Goal: Task Accomplishment & Management: Use online tool/utility

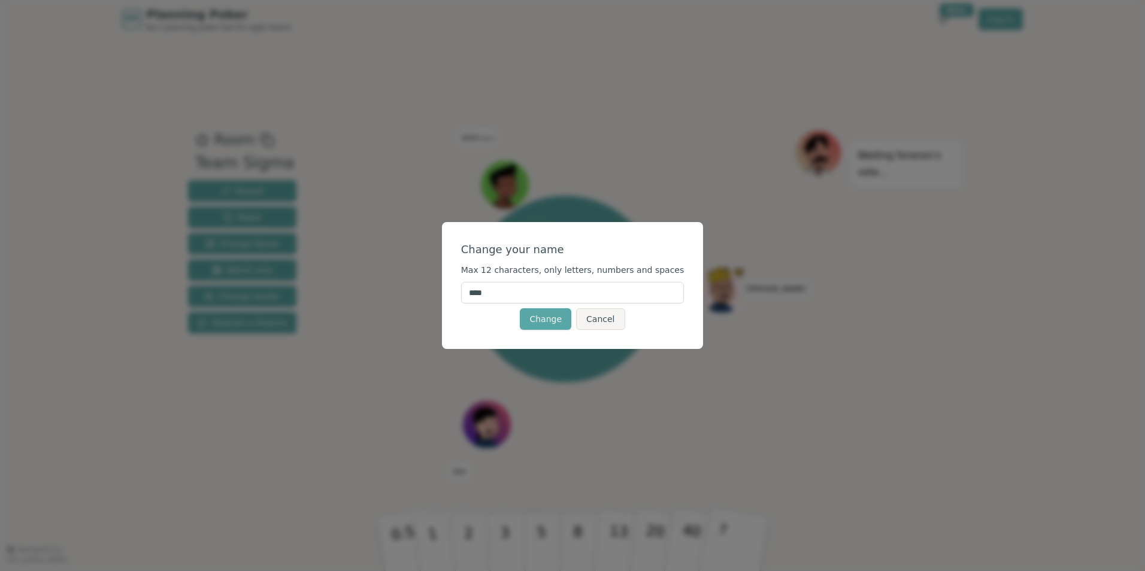
click at [532, 298] on input "****" at bounding box center [572, 293] width 223 height 22
type input "*"
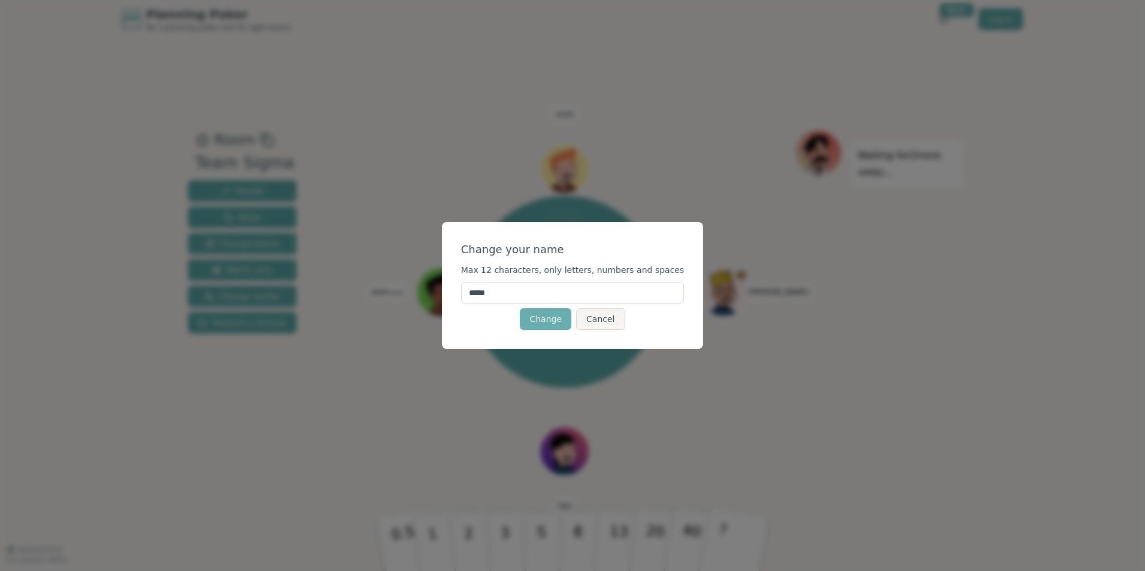
type input "*****"
click at [549, 316] on button "Change" at bounding box center [546, 319] width 52 height 22
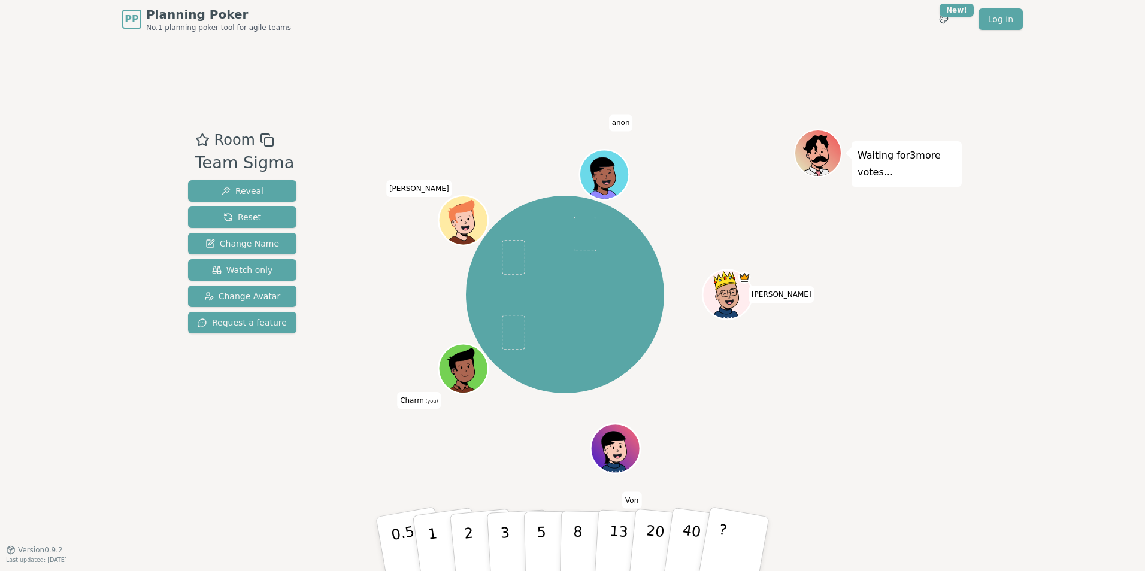
click at [452, 367] on icon at bounding box center [464, 367] width 48 height 5
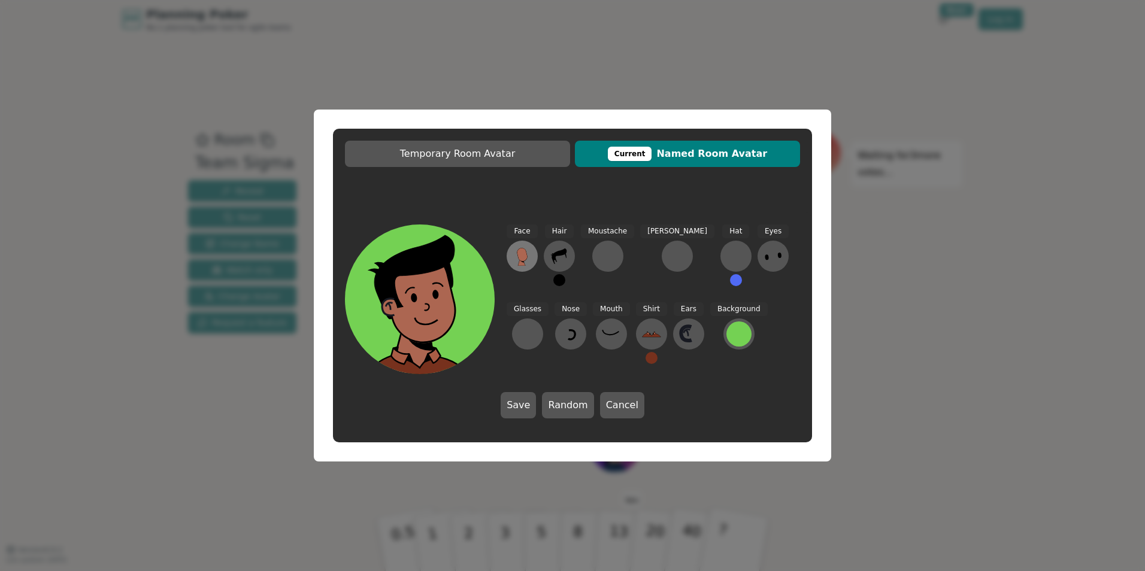
click at [515, 247] on icon at bounding box center [522, 256] width 19 height 19
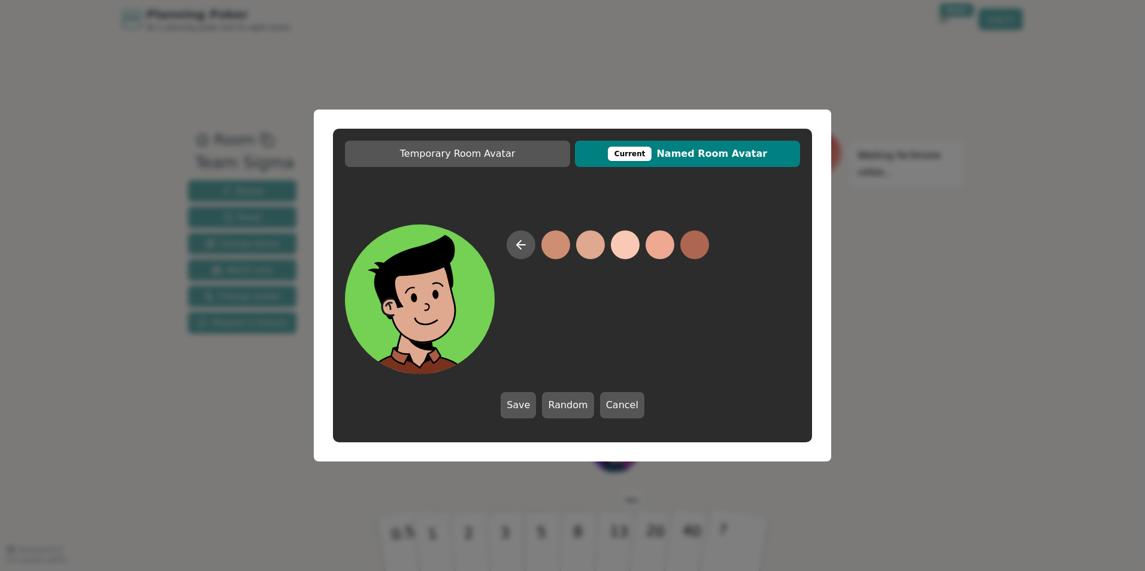
click at [589, 249] on button at bounding box center [590, 245] width 29 height 29
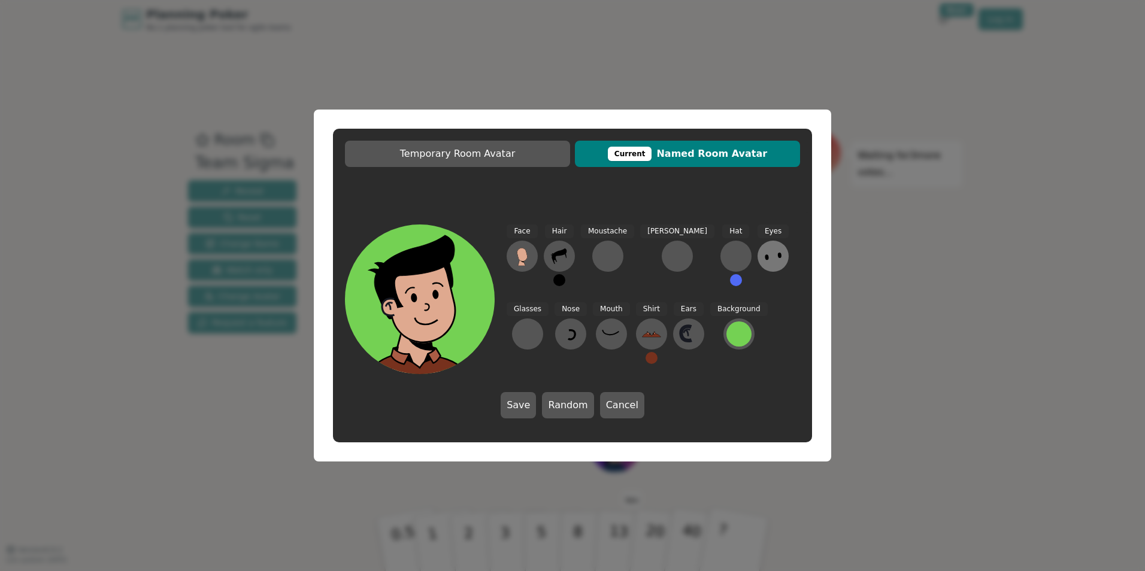
click at [764, 259] on icon at bounding box center [773, 256] width 19 height 19
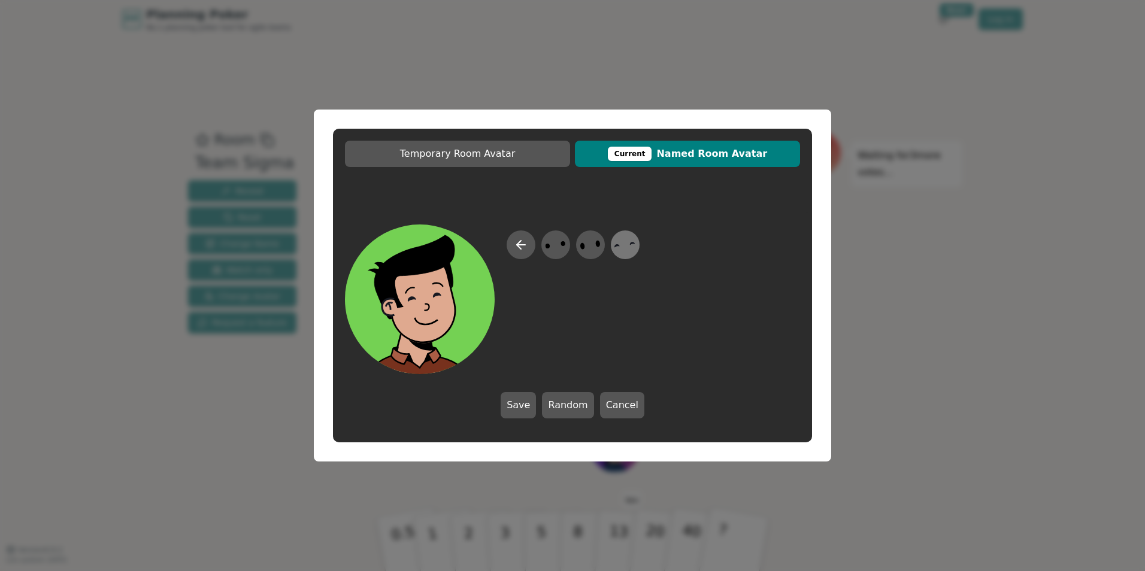
click at [626, 246] on icon at bounding box center [624, 245] width 23 height 27
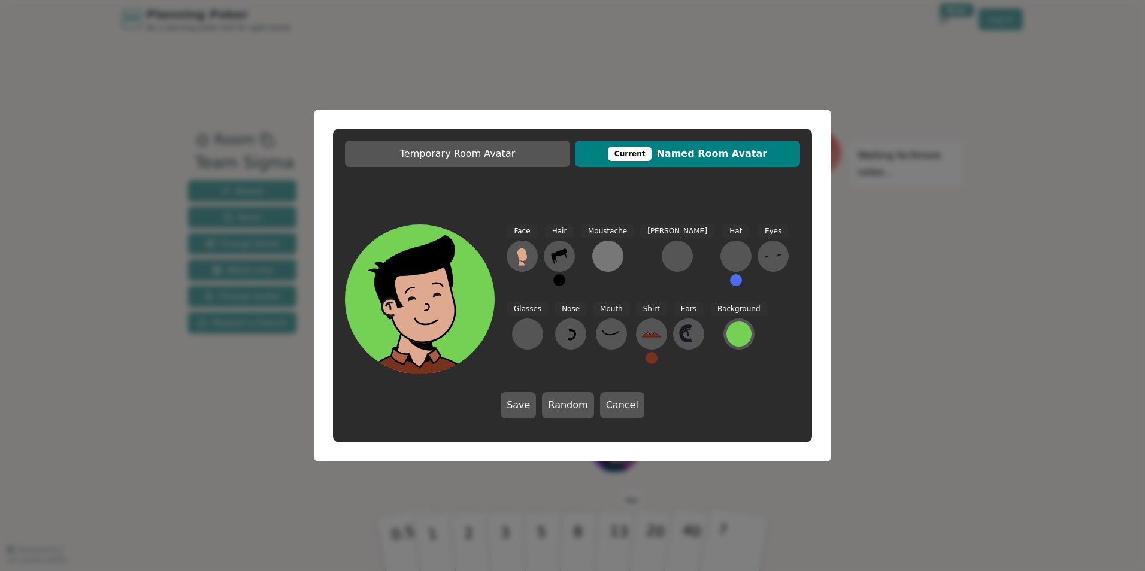
click at [601, 253] on div at bounding box center [607, 256] width 19 height 19
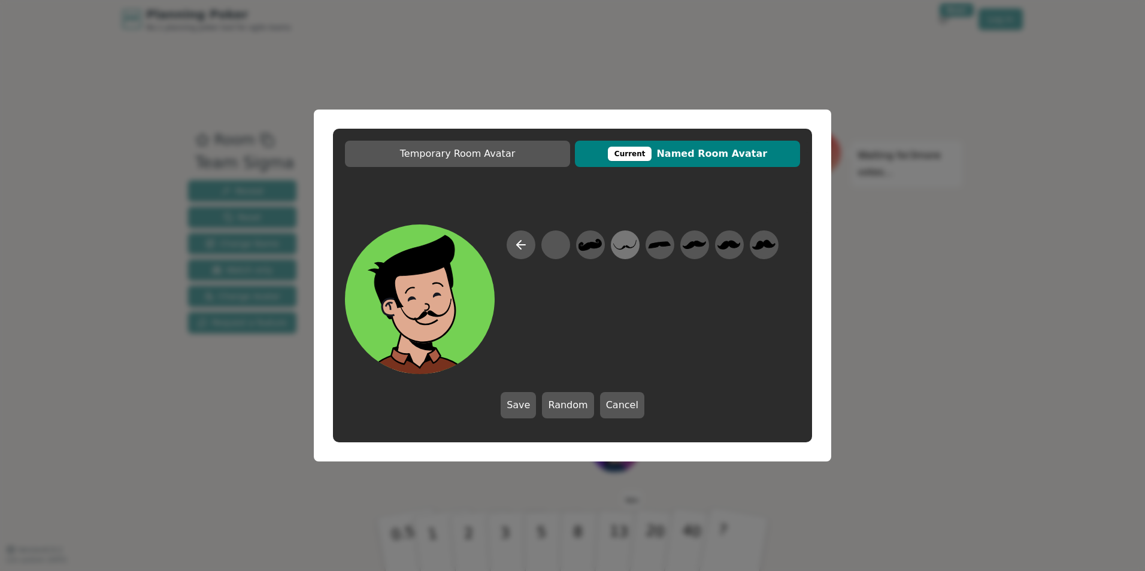
click at [631, 247] on icon at bounding box center [624, 245] width 23 height 27
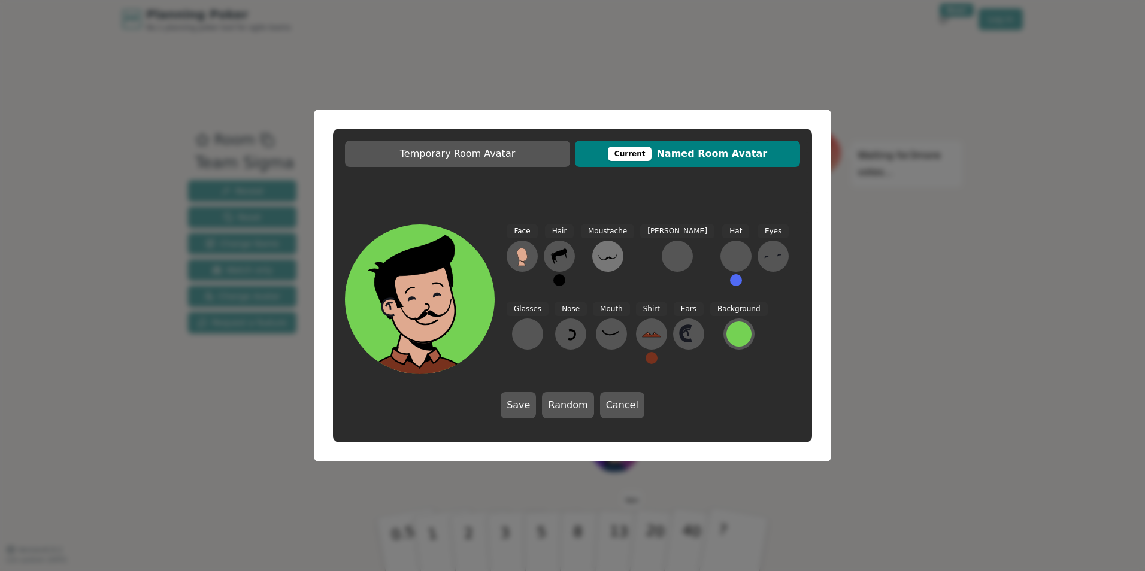
click at [613, 253] on icon at bounding box center [607, 256] width 19 height 19
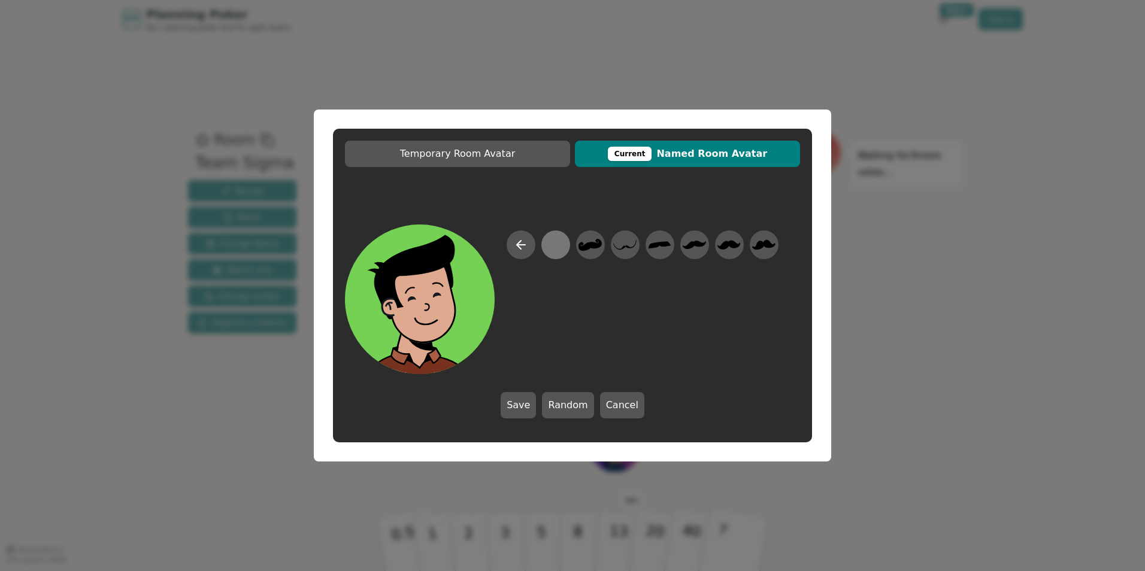
click at [558, 249] on div at bounding box center [555, 245] width 23 height 27
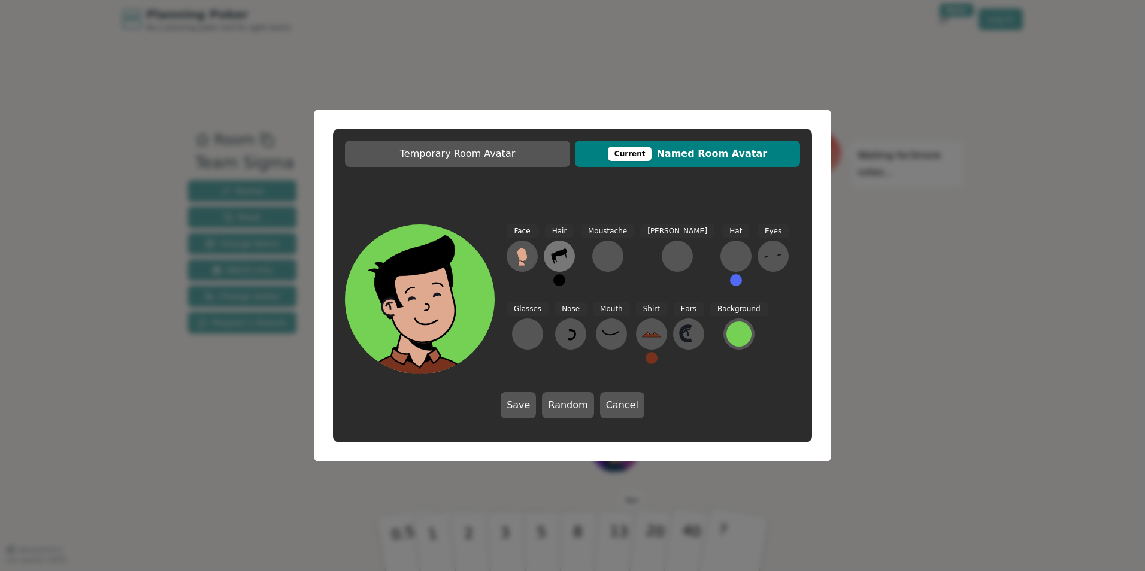
click at [555, 254] on icon at bounding box center [559, 257] width 15 height 16
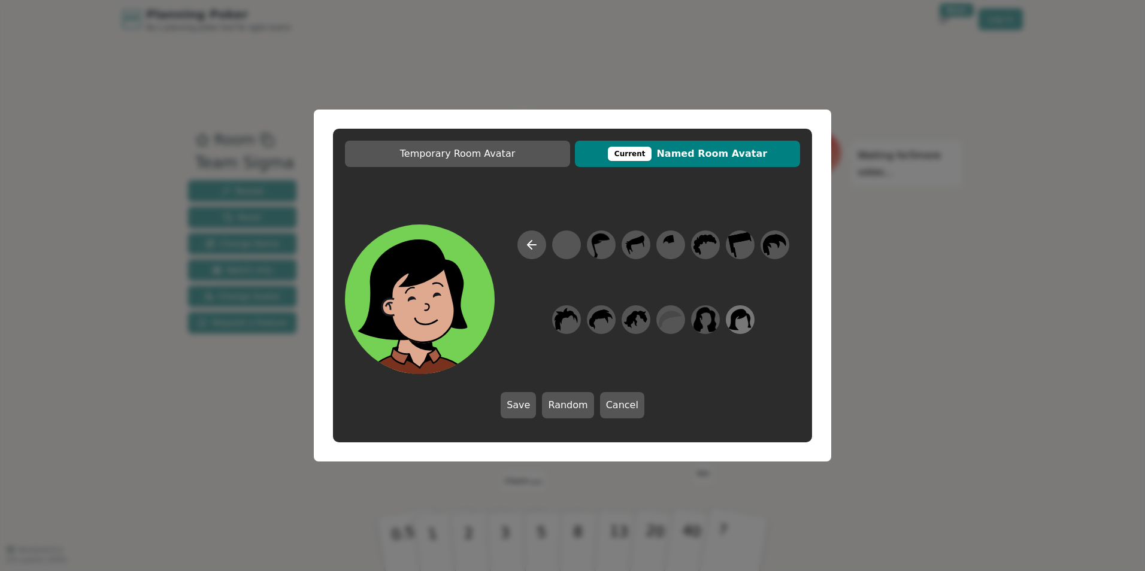
click at [740, 322] on icon at bounding box center [739, 320] width 23 height 27
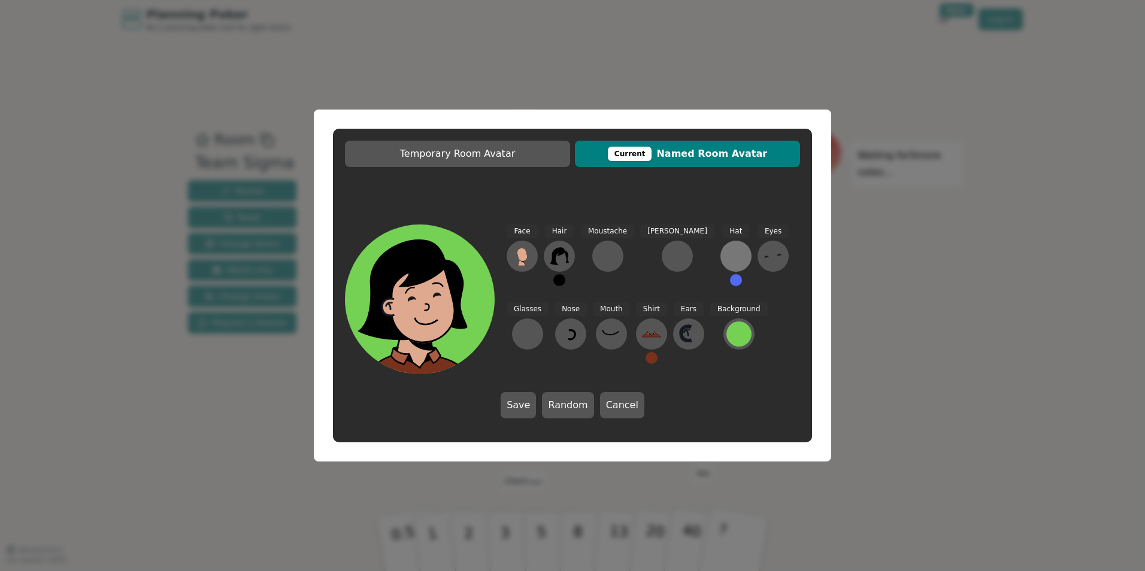
click at [727, 253] on div at bounding box center [736, 256] width 19 height 19
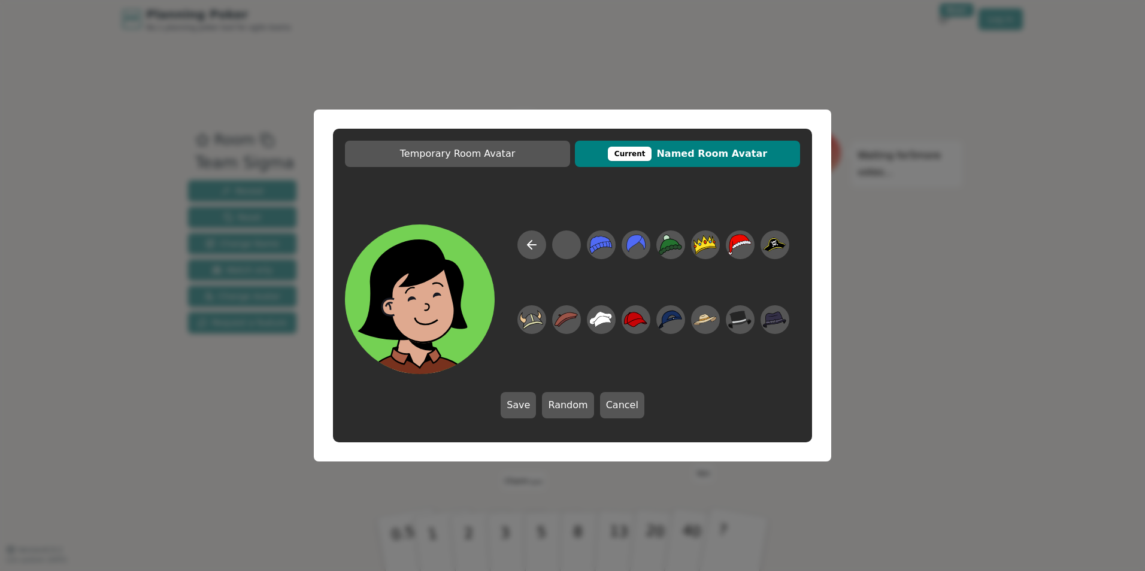
click at [546, 241] on div at bounding box center [653, 303] width 293 height 144
click at [538, 244] on icon at bounding box center [532, 245] width 14 height 14
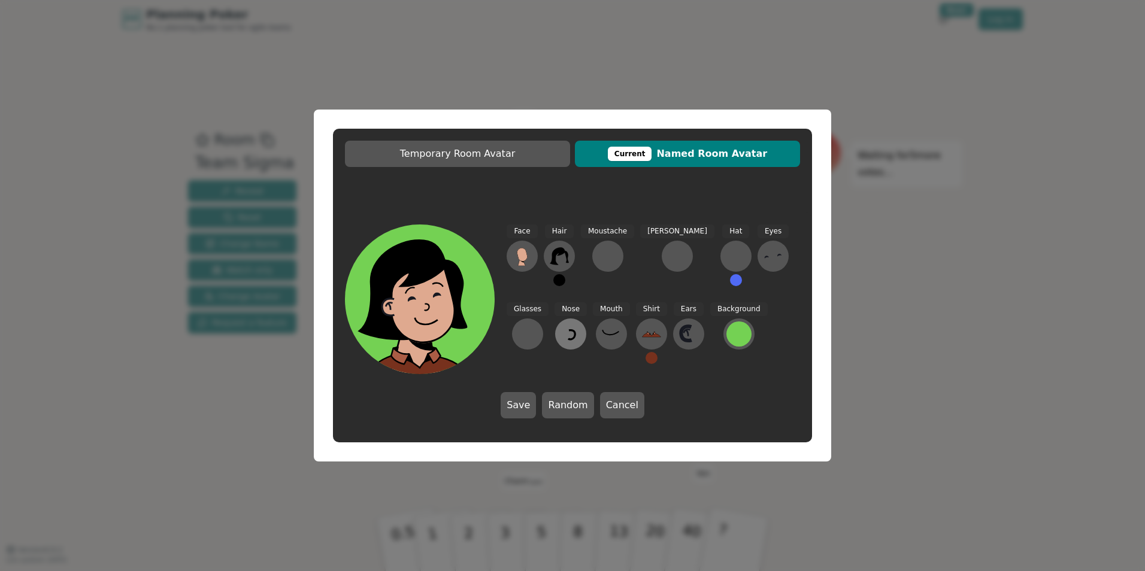
click at [561, 340] on icon at bounding box center [570, 334] width 19 height 19
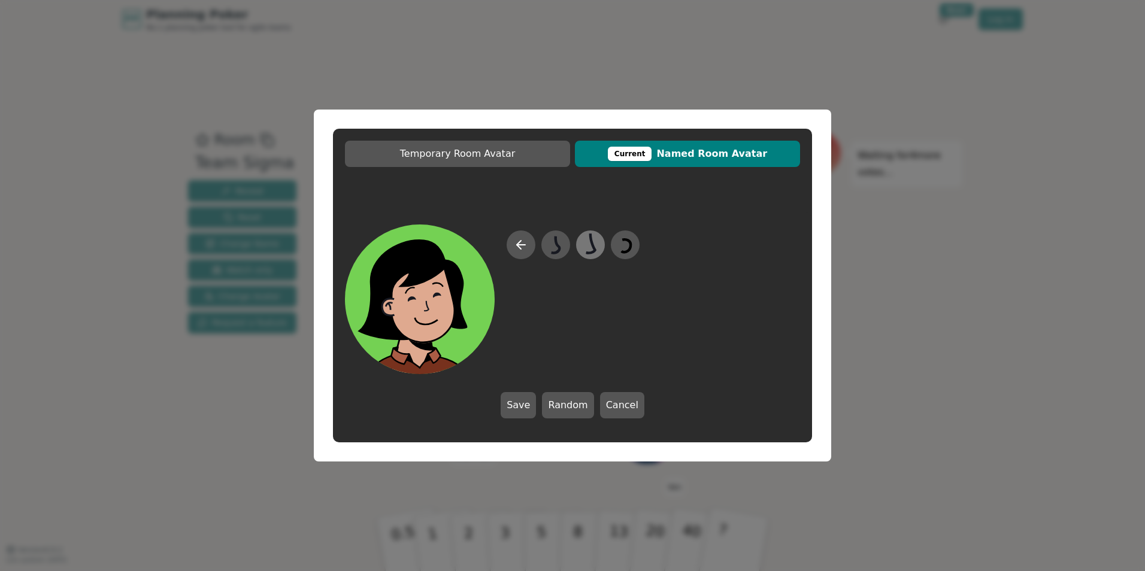
click at [580, 247] on icon at bounding box center [590, 245] width 23 height 27
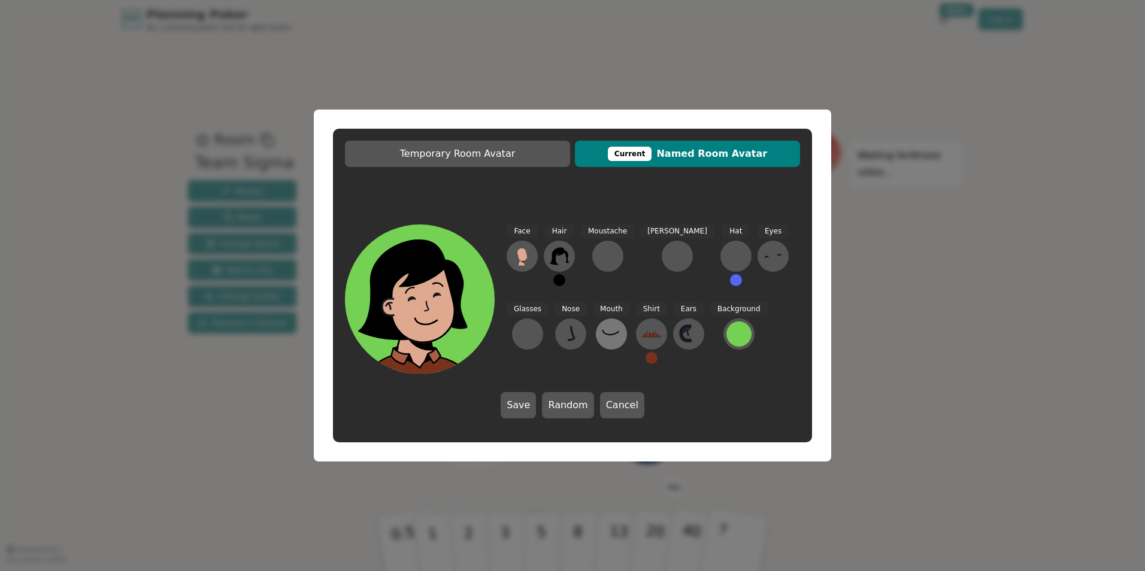
click at [602, 338] on icon at bounding box center [611, 334] width 19 height 19
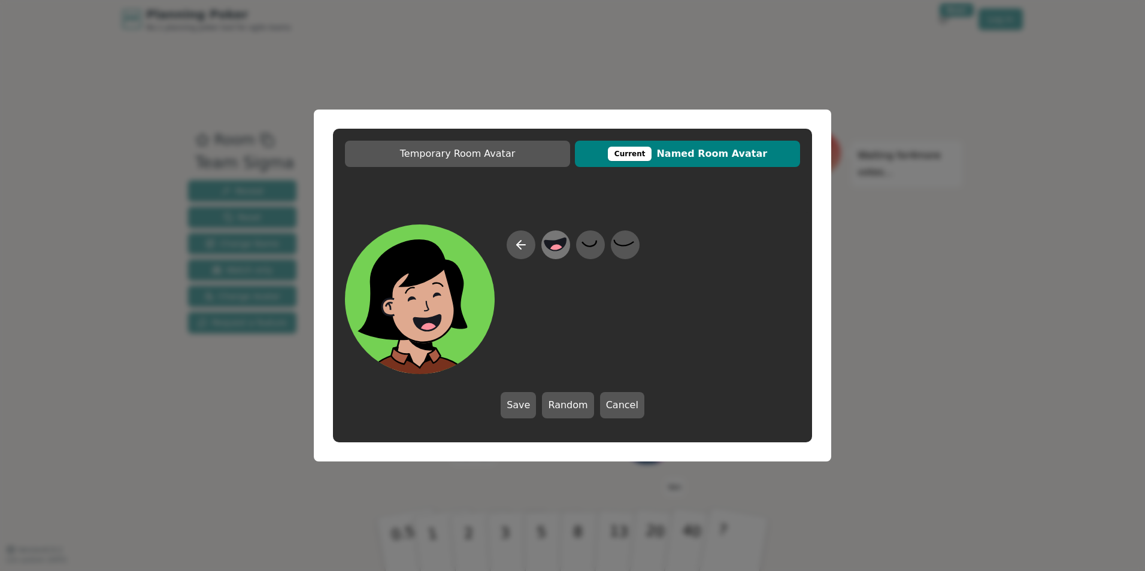
click at [552, 247] on icon at bounding box center [556, 244] width 22 height 13
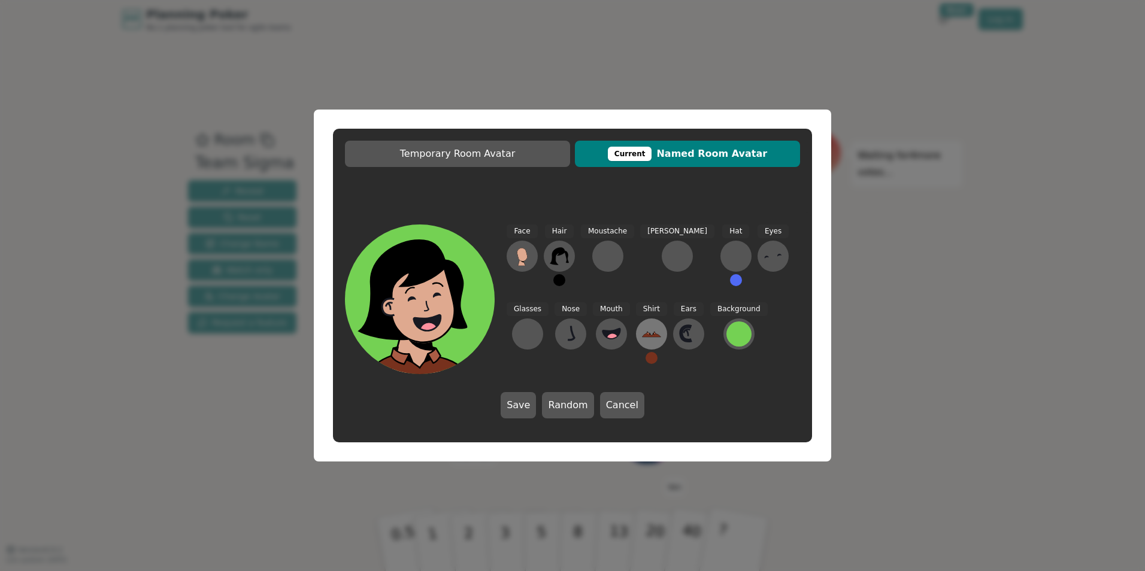
click at [642, 332] on icon at bounding box center [651, 334] width 19 height 19
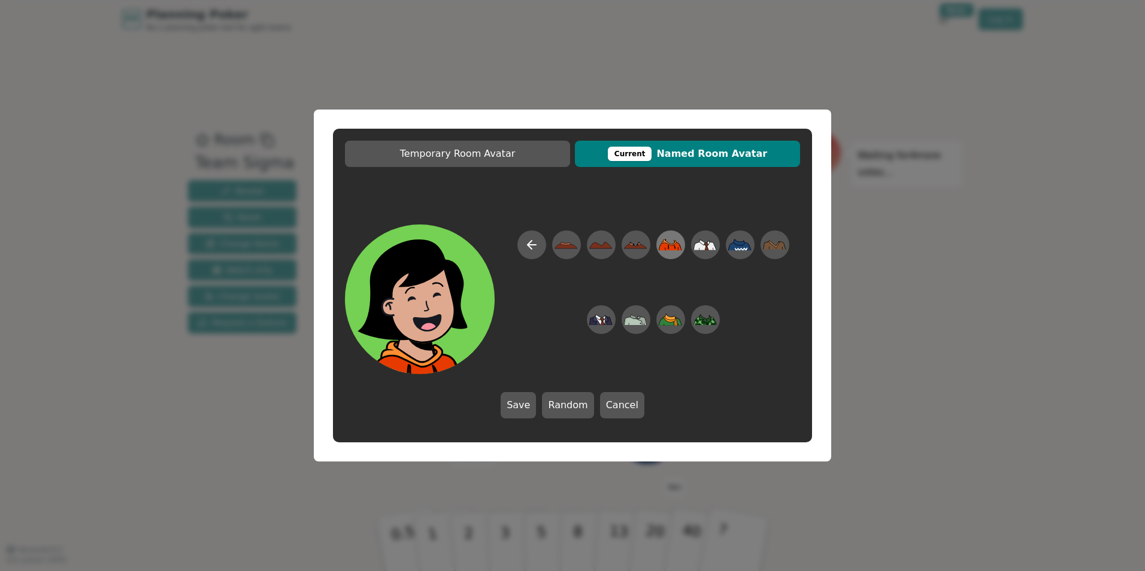
click at [675, 249] on icon at bounding box center [670, 245] width 23 height 11
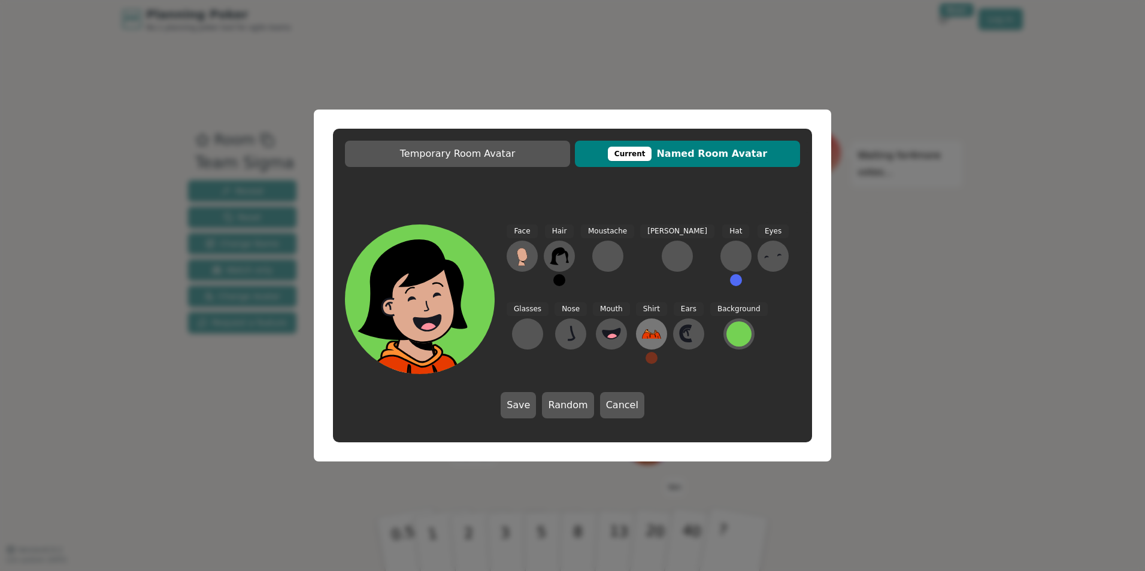
click at [642, 331] on icon at bounding box center [651, 334] width 19 height 19
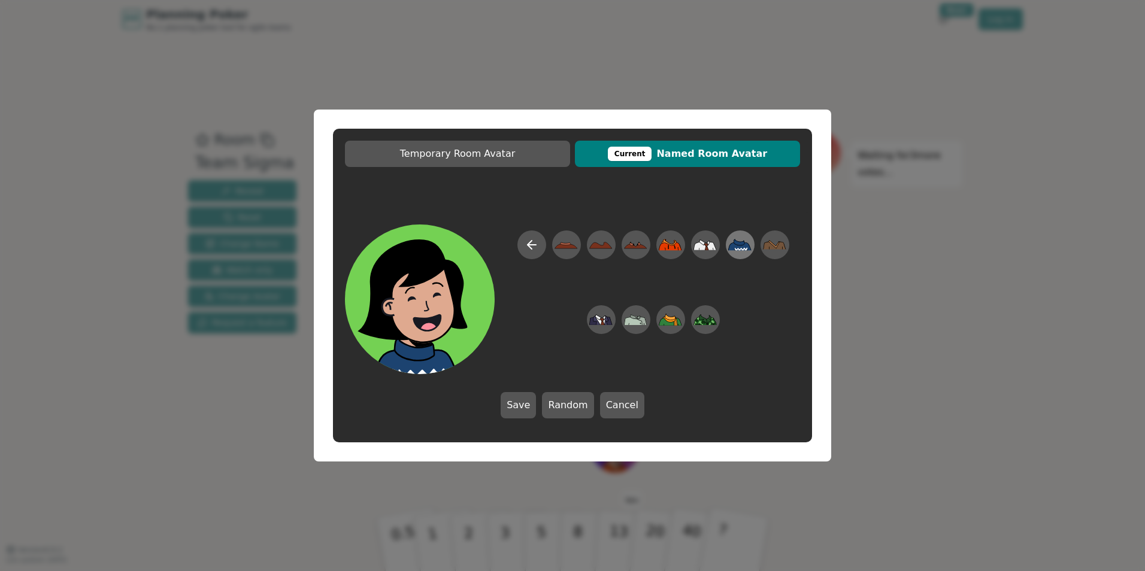
click at [744, 247] on icon at bounding box center [739, 244] width 23 height 11
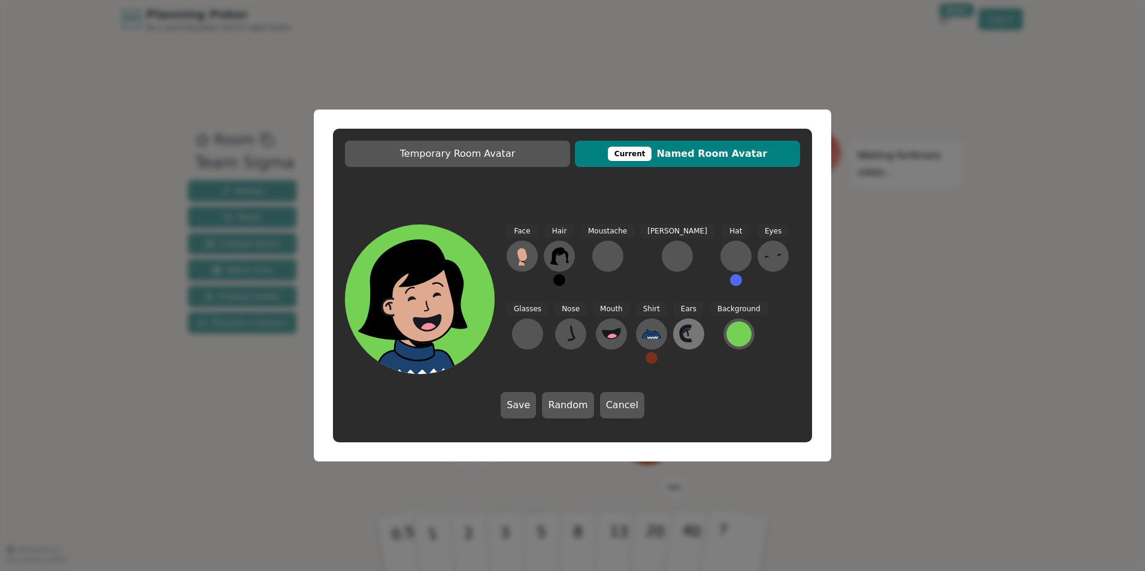
click at [679, 334] on icon at bounding box center [688, 334] width 19 height 19
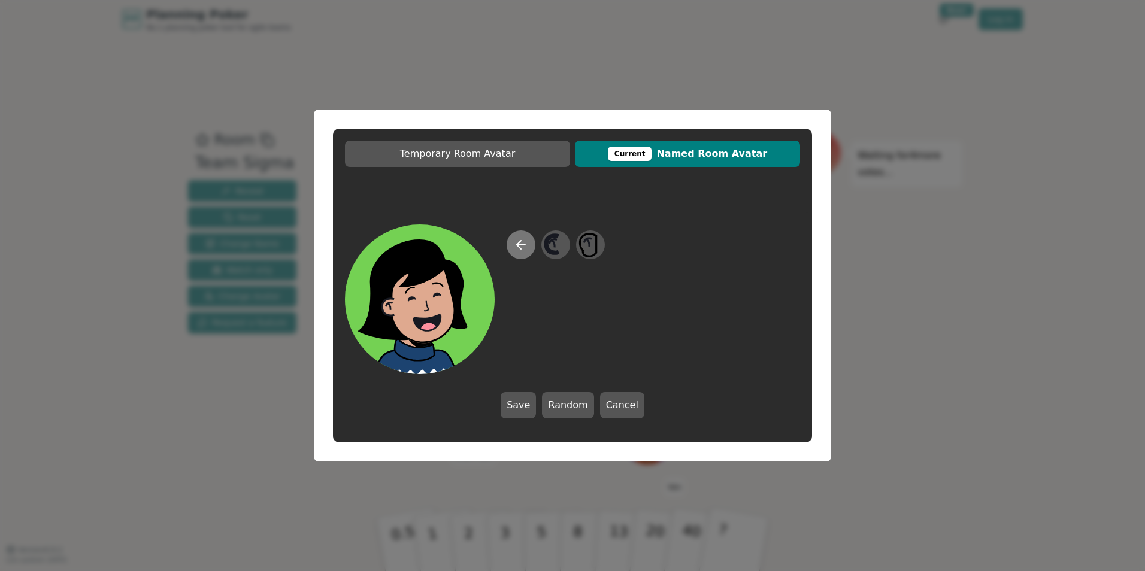
click at [517, 252] on icon at bounding box center [521, 245] width 14 height 14
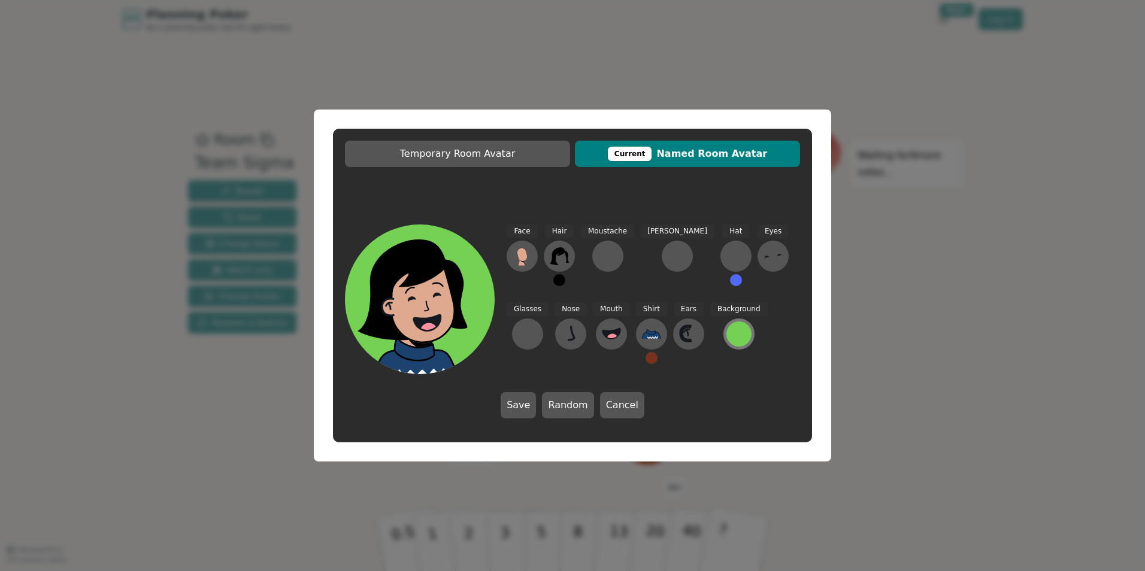
click at [727, 335] on div at bounding box center [739, 334] width 25 height 25
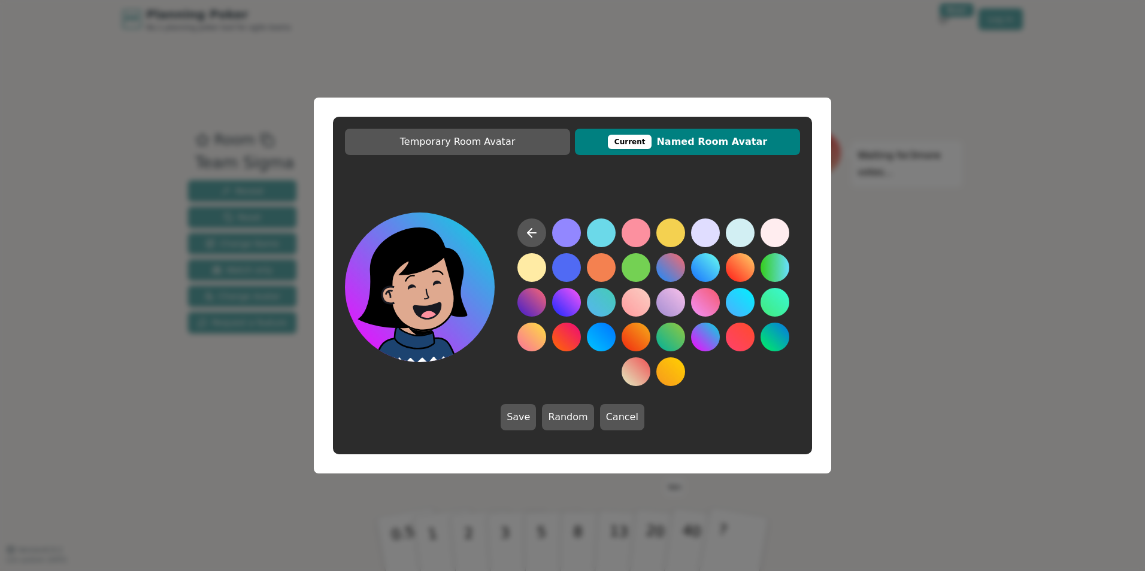
click at [701, 334] on button at bounding box center [705, 337] width 29 height 29
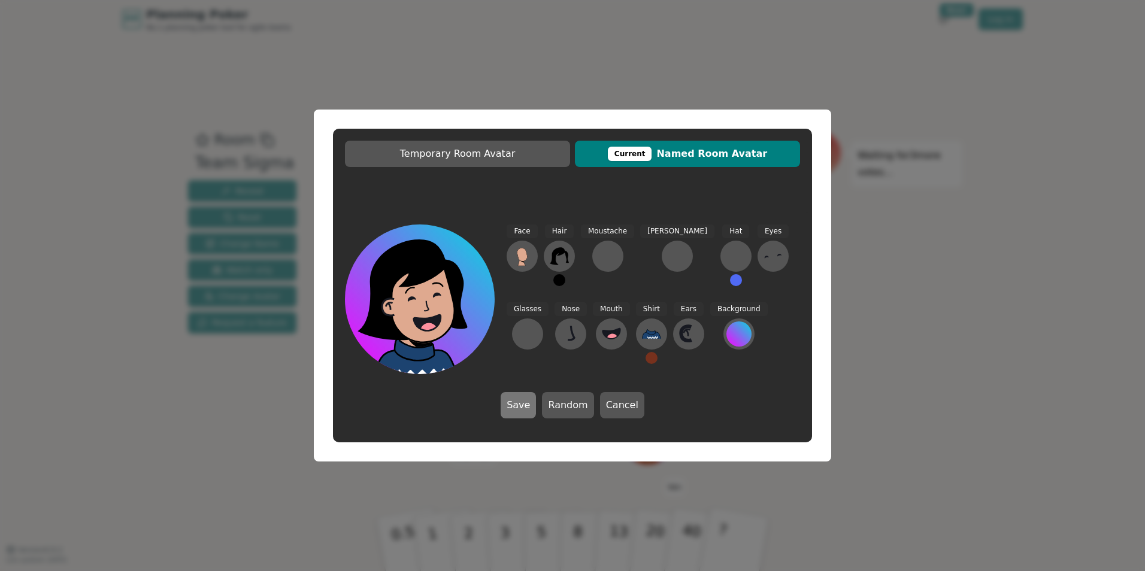
click at [528, 405] on button "Save" at bounding box center [518, 405] width 35 height 26
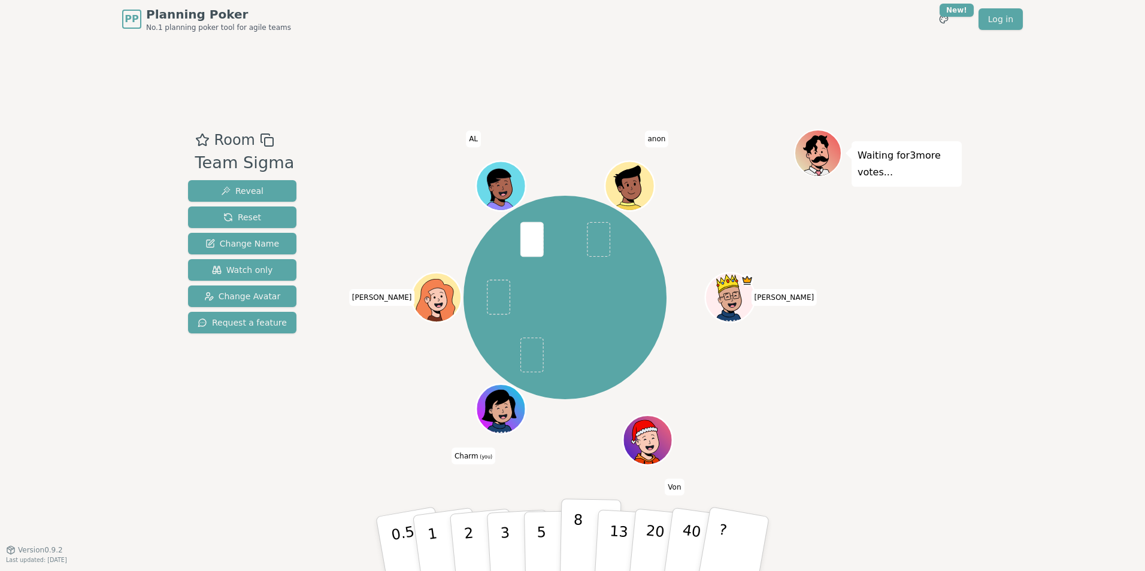
click at [573, 534] on button "8" at bounding box center [591, 544] width 62 height 91
